Goal: Check status: Check status

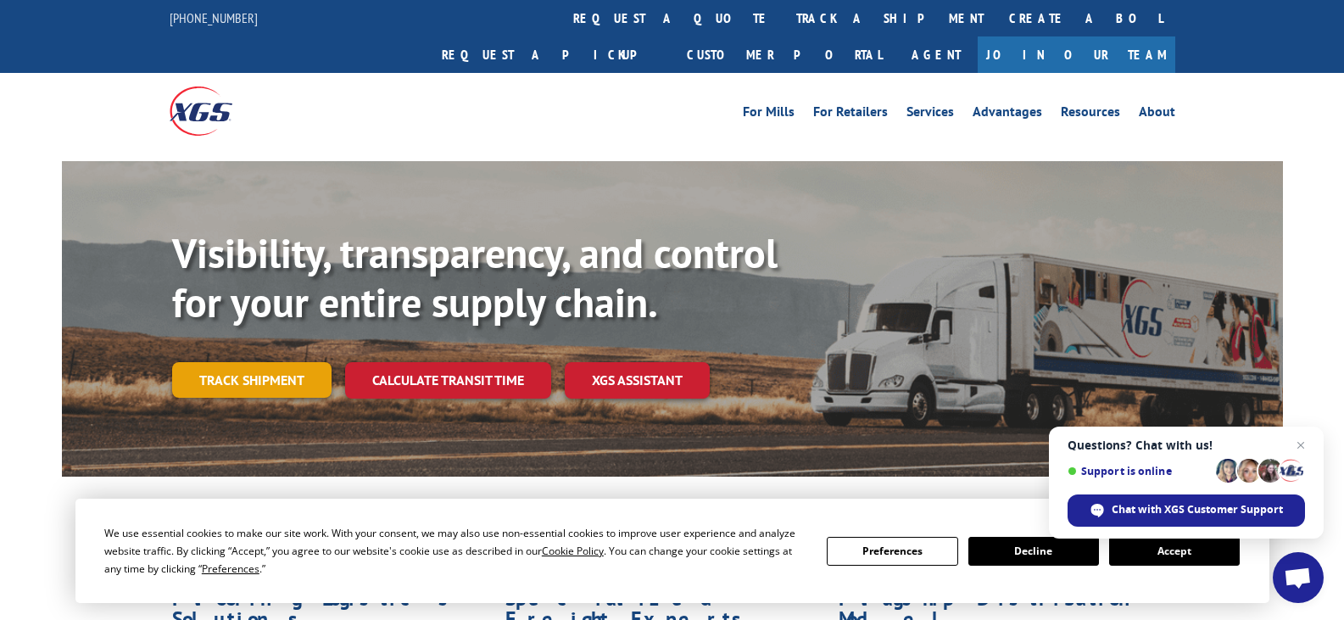
click at [270, 362] on link "Track shipment" at bounding box center [251, 380] width 159 height 36
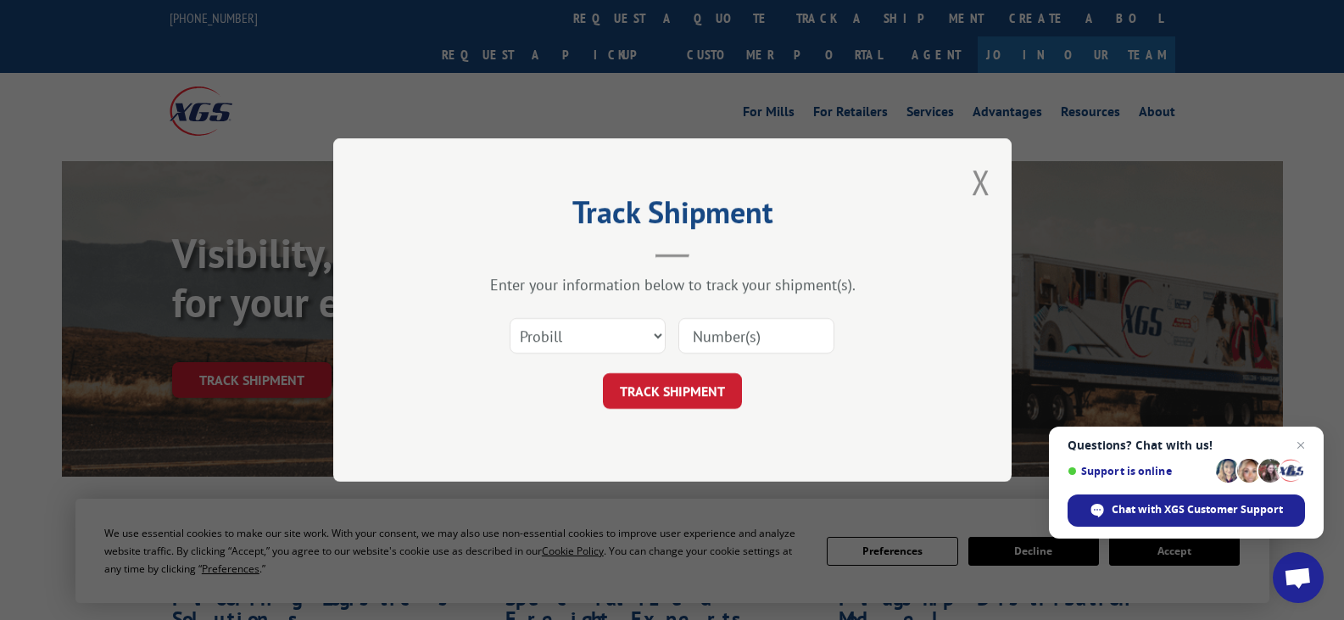
click at [751, 337] on input at bounding box center [757, 336] width 156 height 36
type input "7024587"
click button "TRACK SHIPMENT" at bounding box center [672, 391] width 139 height 36
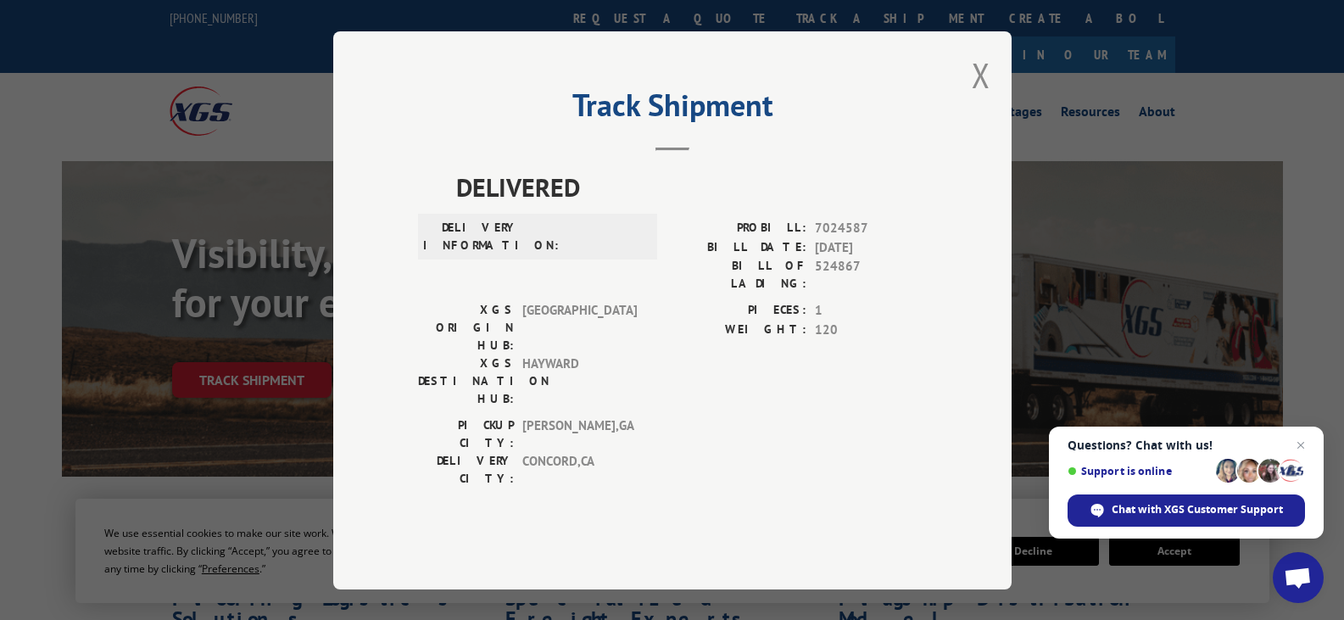
click at [998, 107] on div "Track Shipment DELIVERED DELIVERY INFORMATION: PROBILL: 7024587 BILL DATE: [DAT…" at bounding box center [672, 310] width 679 height 558
click at [984, 98] on button "Close modal" at bounding box center [981, 75] width 19 height 45
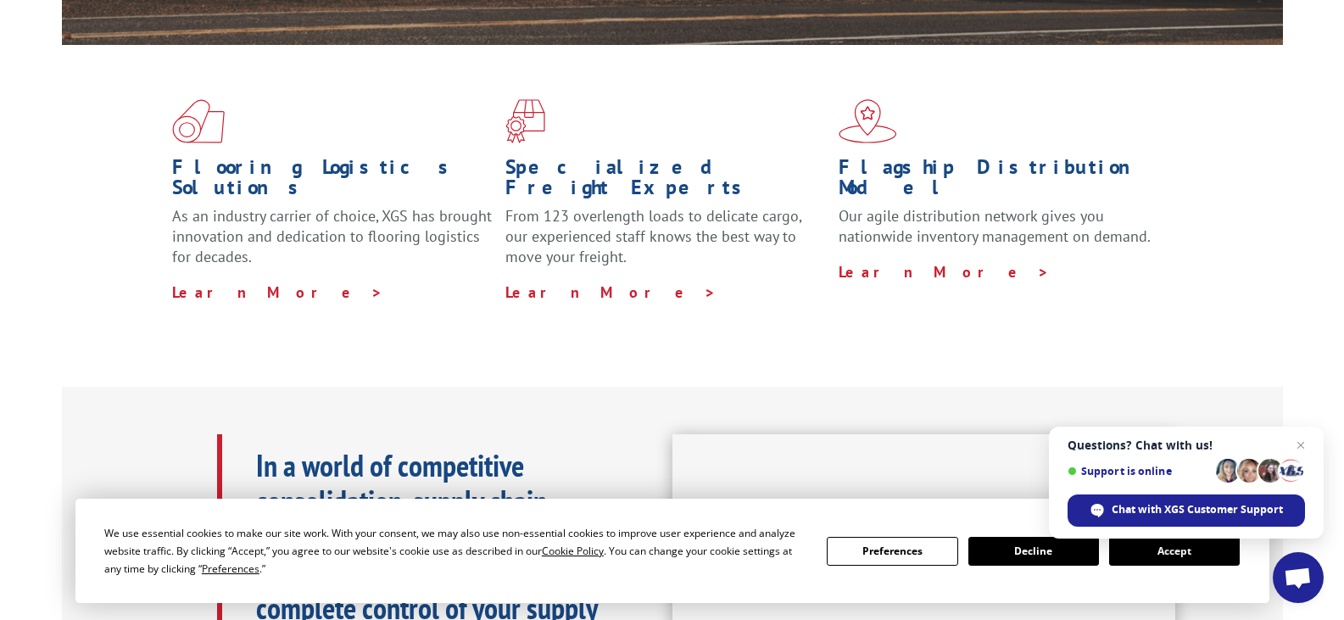
scroll to position [254, 0]
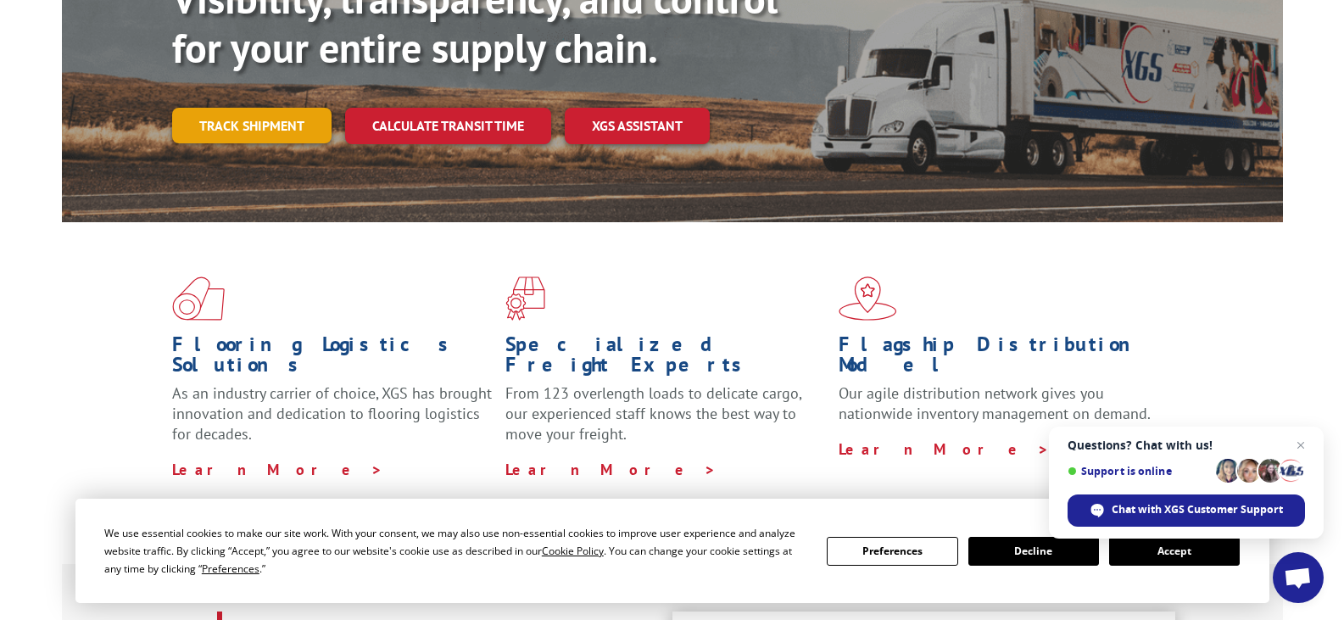
click at [234, 108] on link "Track shipment" at bounding box center [251, 126] width 159 height 36
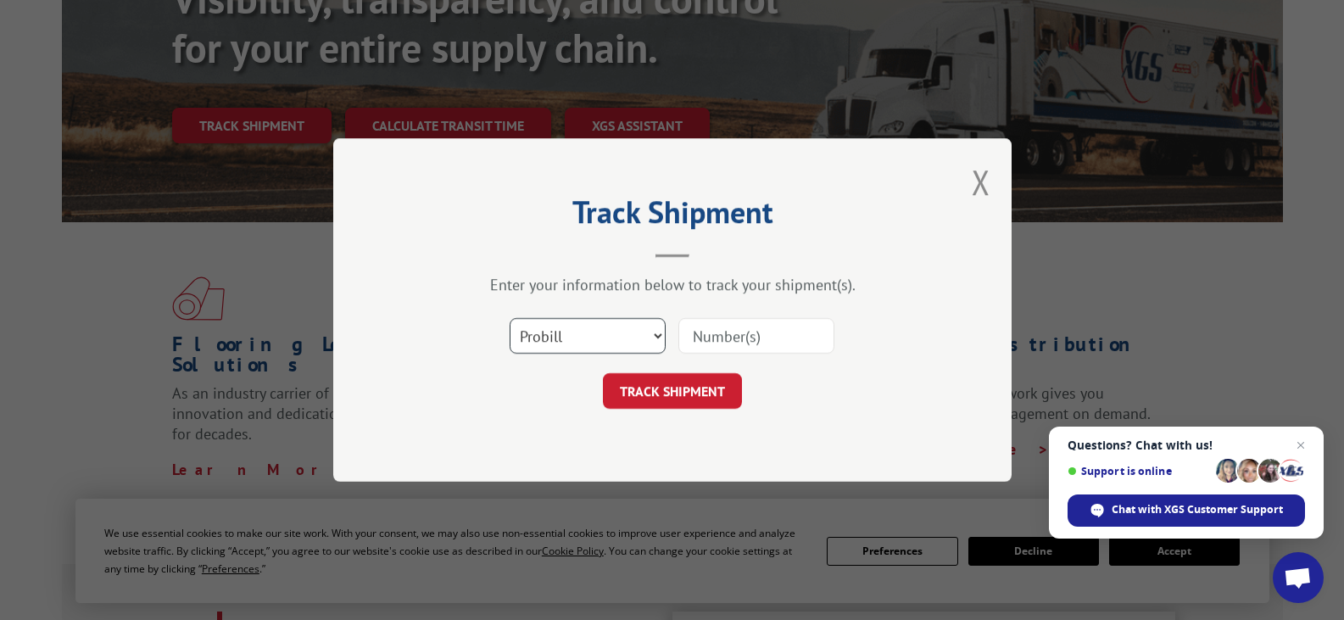
click at [572, 318] on select "Select category... Probill BOL PO" at bounding box center [588, 336] width 156 height 36
select select "bol"
click at [510, 318] on select "Select category... Probill BOL PO" at bounding box center [588, 336] width 156 height 36
click at [765, 335] on input at bounding box center [757, 336] width 156 height 36
type input "7014587"
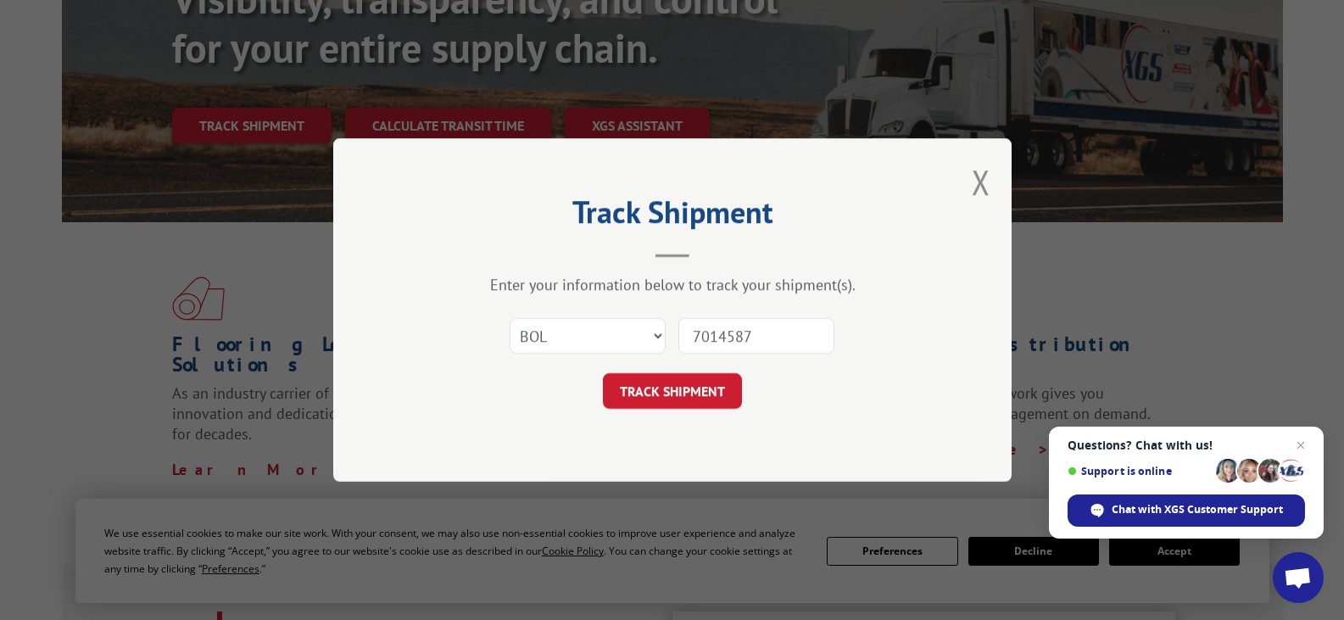
click button "TRACK SHIPMENT" at bounding box center [672, 391] width 139 height 36
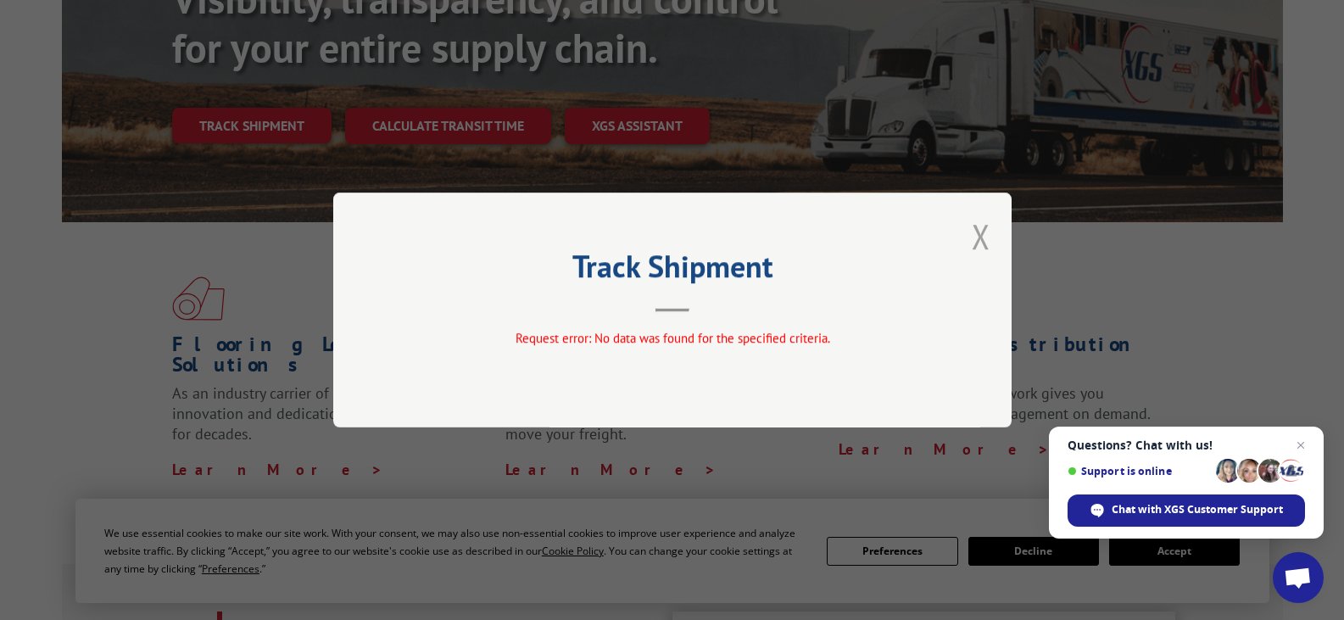
click at [990, 246] on button "Close modal" at bounding box center [981, 236] width 19 height 45
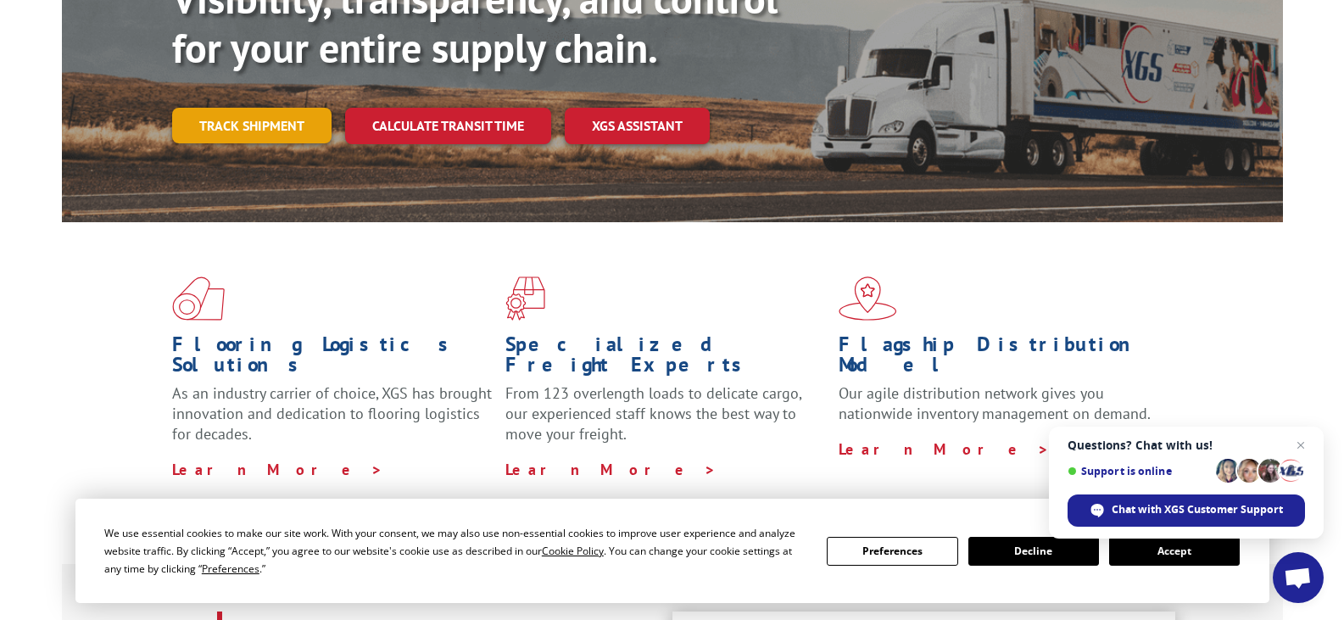
click at [236, 108] on link "Track shipment" at bounding box center [251, 126] width 159 height 36
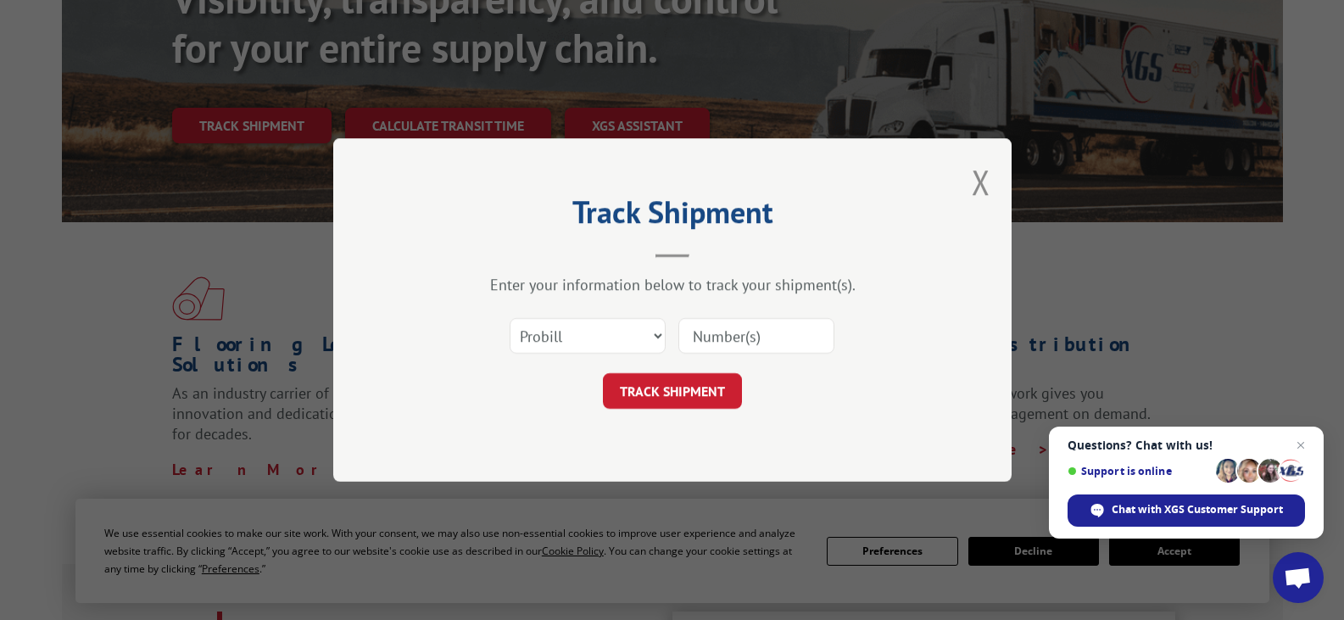
click at [716, 341] on input at bounding box center [757, 336] width 156 height 36
click at [748, 336] on input at bounding box center [757, 336] width 156 height 36
click at [563, 329] on select "Select category... Probill BOL PO" at bounding box center [588, 336] width 156 height 36
click at [510, 318] on select "Select category... Probill BOL PO" at bounding box center [588, 336] width 156 height 36
click at [781, 342] on input at bounding box center [757, 336] width 156 height 36
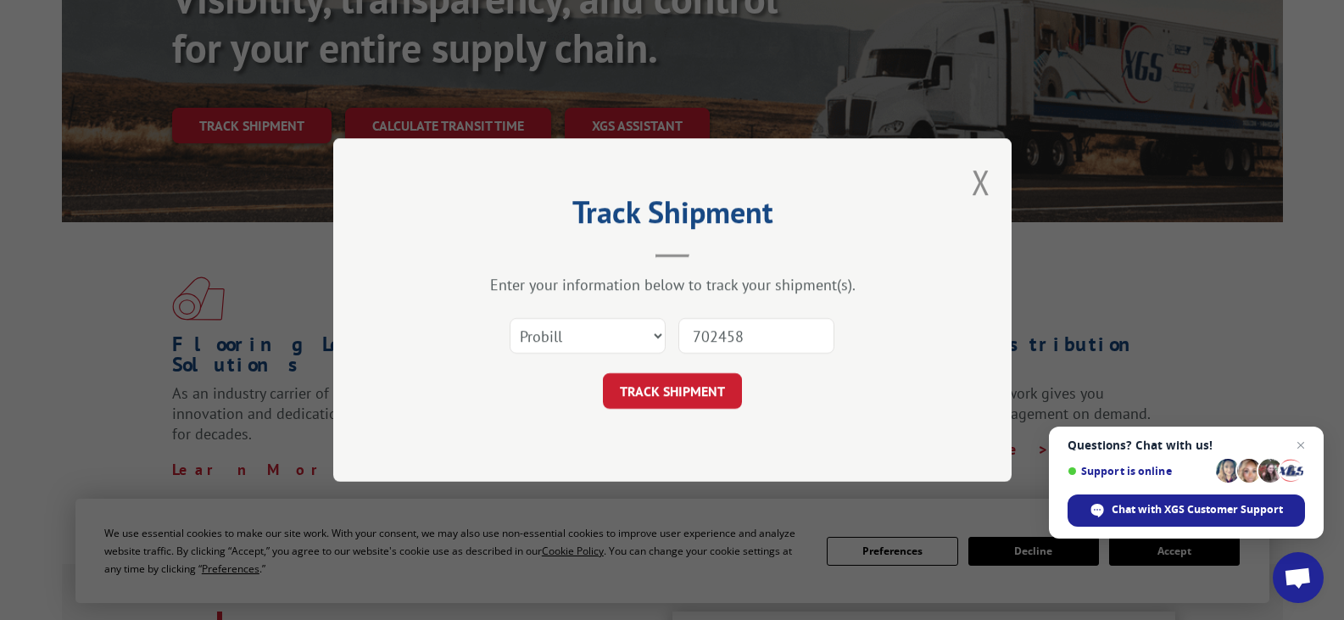
type input "7024587"
click button "TRACK SHIPMENT" at bounding box center [672, 391] width 139 height 36
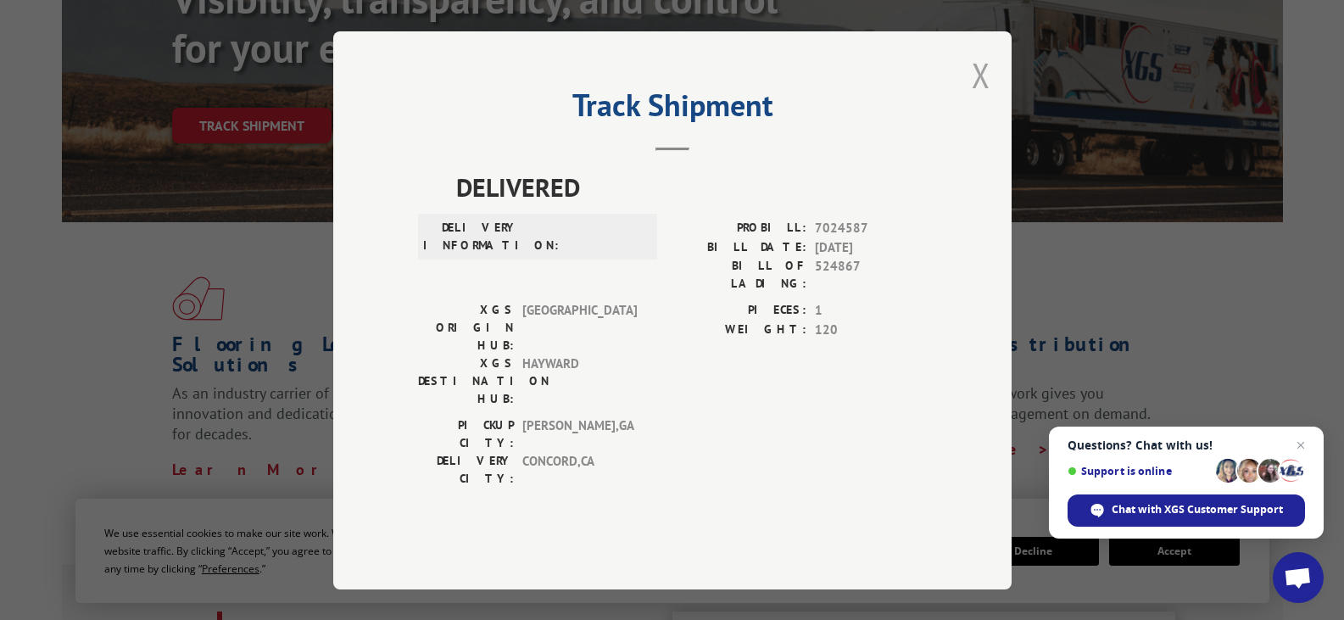
click at [981, 98] on button "Close modal" at bounding box center [981, 75] width 19 height 45
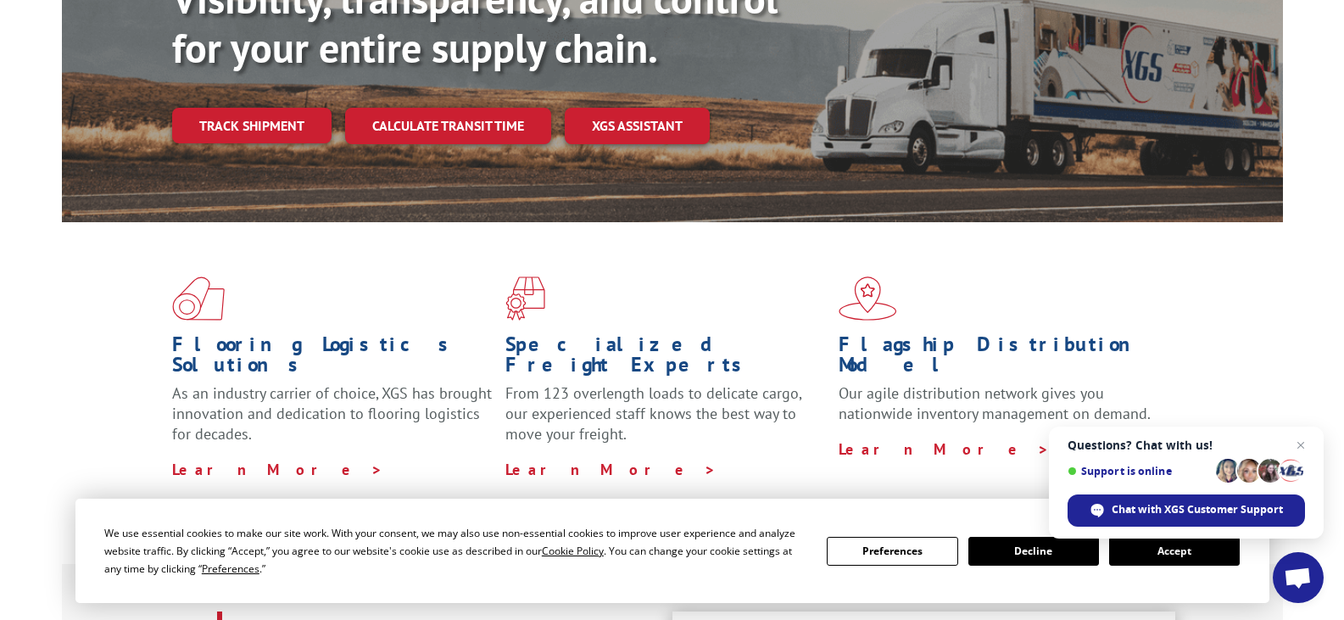
scroll to position [0, 0]
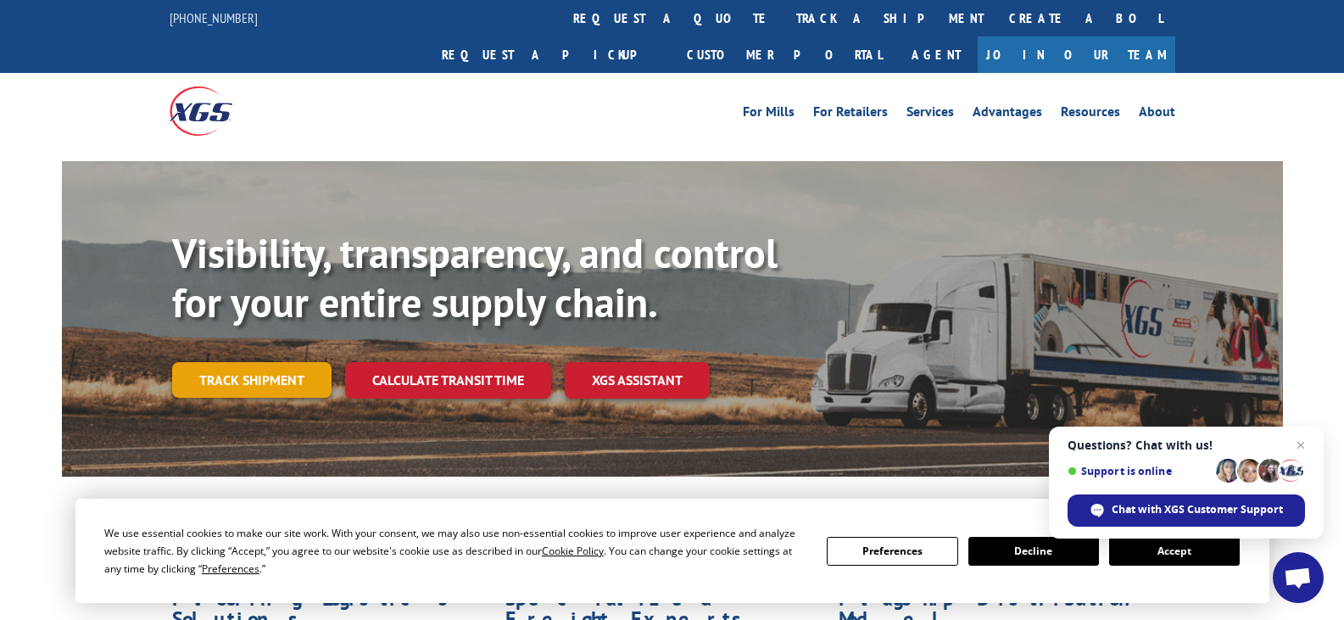
click at [260, 362] on link "Track shipment" at bounding box center [251, 380] width 159 height 36
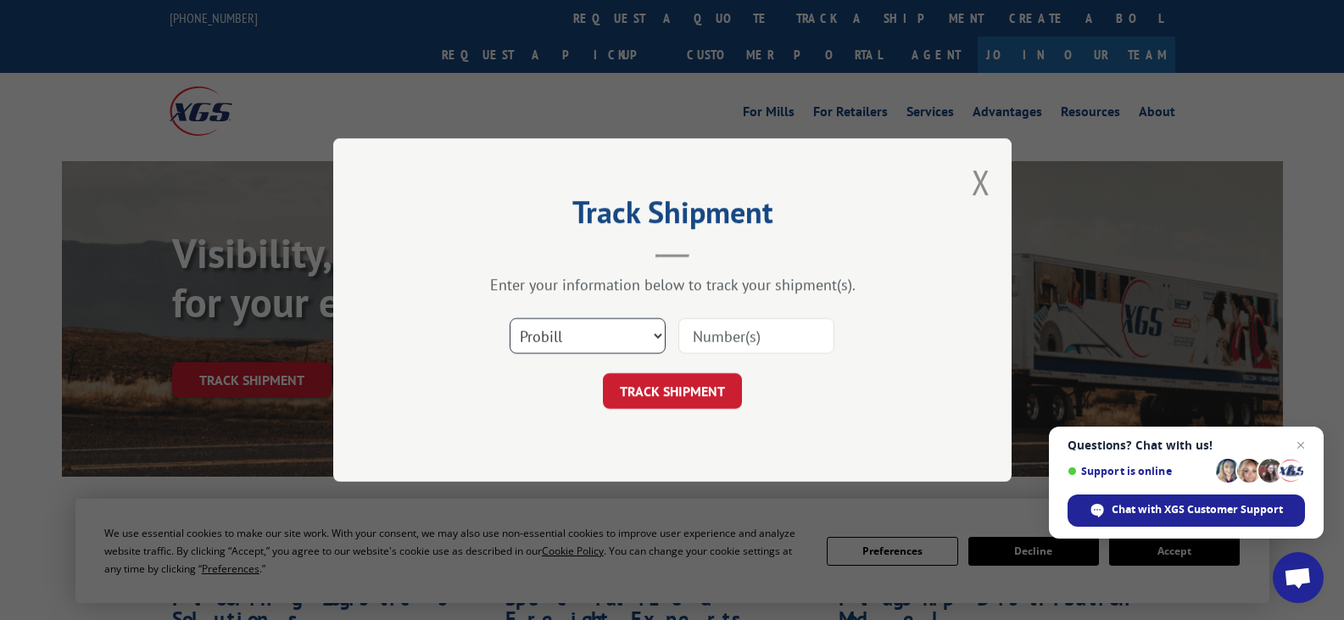
click at [595, 321] on select "Select category... Probill BOL PO" at bounding box center [588, 336] width 156 height 36
select select "bol"
click at [510, 318] on select "Select category... Probill BOL PO" at bounding box center [588, 336] width 156 height 36
click at [757, 328] on input at bounding box center [757, 336] width 156 height 36
type input "7024587"
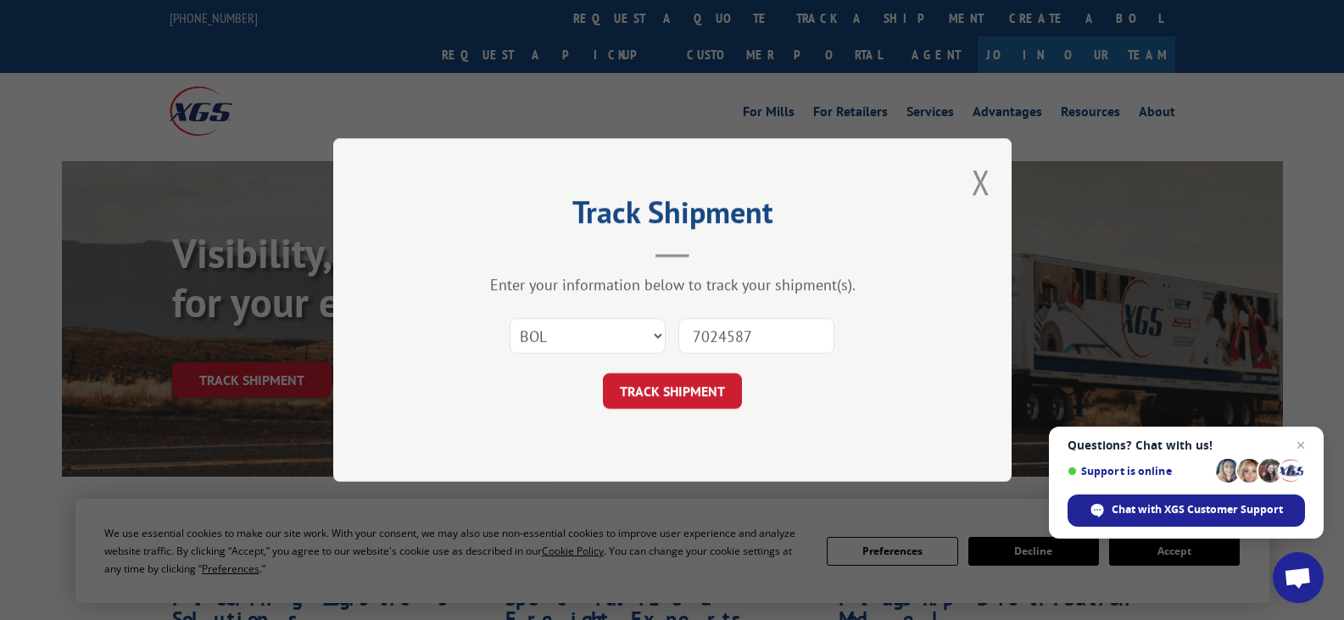
click button "TRACK SHIPMENT" at bounding box center [672, 391] width 139 height 36
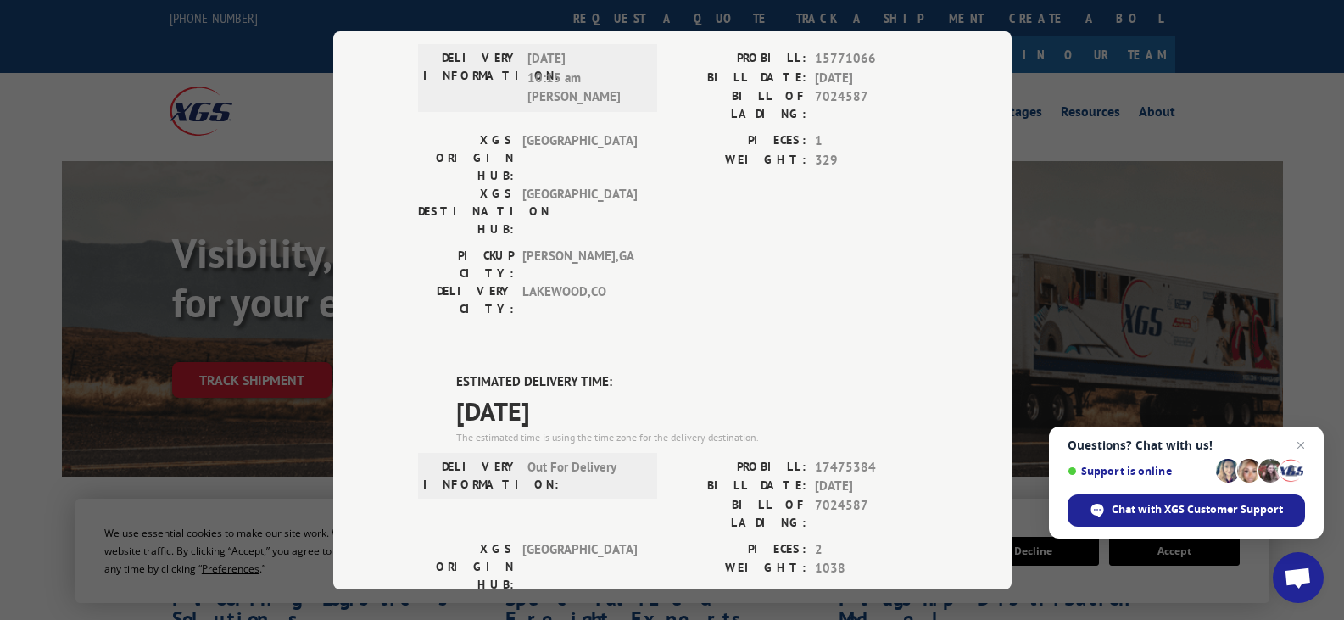
scroll to position [424, 0]
